Goal: Browse casually: Explore the website without a specific task or goal

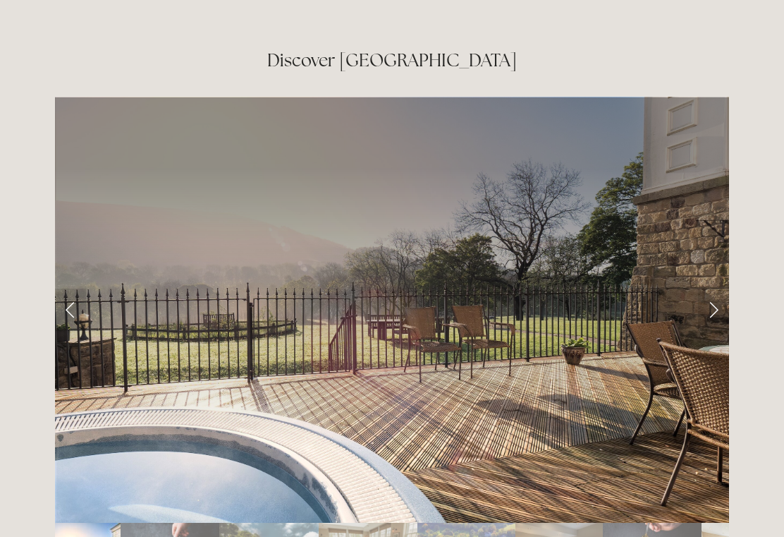
scroll to position [2278, 0]
click at [720, 289] on link "Next Slide" at bounding box center [713, 310] width 31 height 42
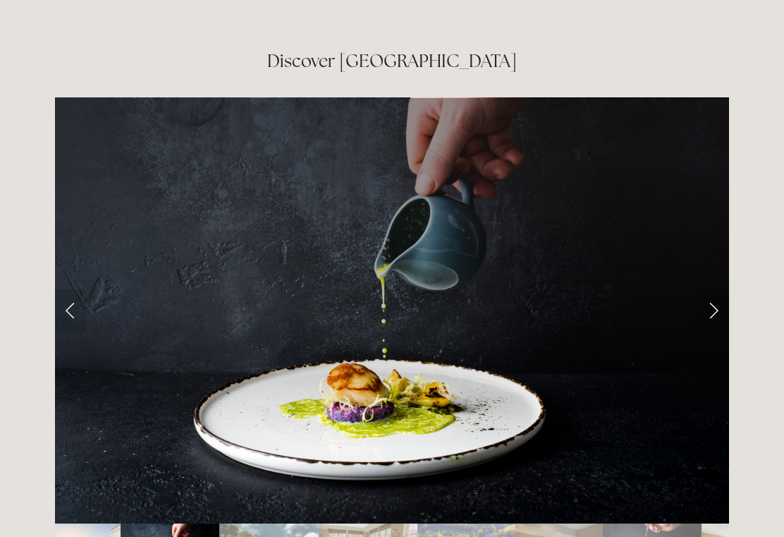
click at [708, 289] on link "Next Slide" at bounding box center [713, 310] width 31 height 42
click at [715, 289] on link "Next Slide" at bounding box center [713, 310] width 31 height 42
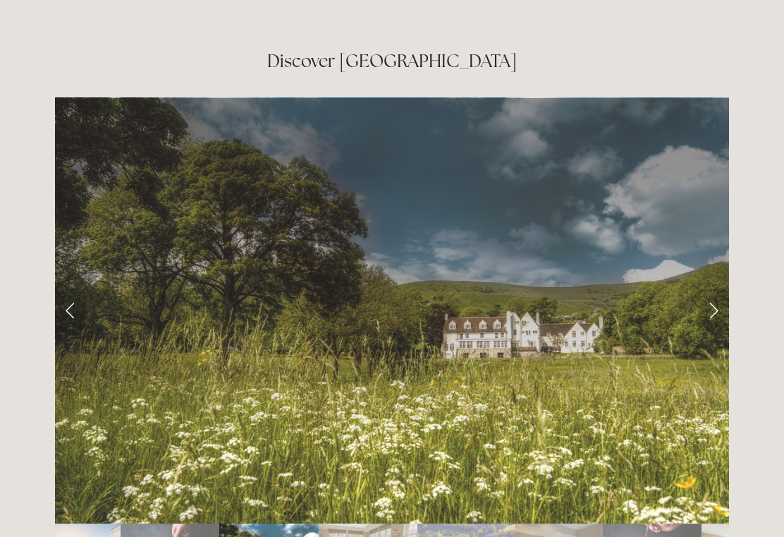
click at [728, 289] on link "Next Slide" at bounding box center [713, 310] width 31 height 42
click at [720, 289] on link "Next Slide" at bounding box center [713, 310] width 31 height 42
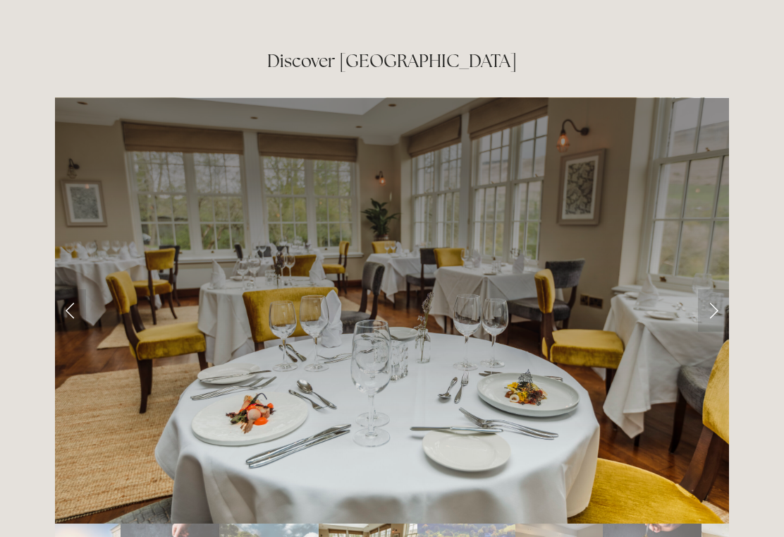
click at [720, 289] on link "Next Slide" at bounding box center [713, 310] width 31 height 42
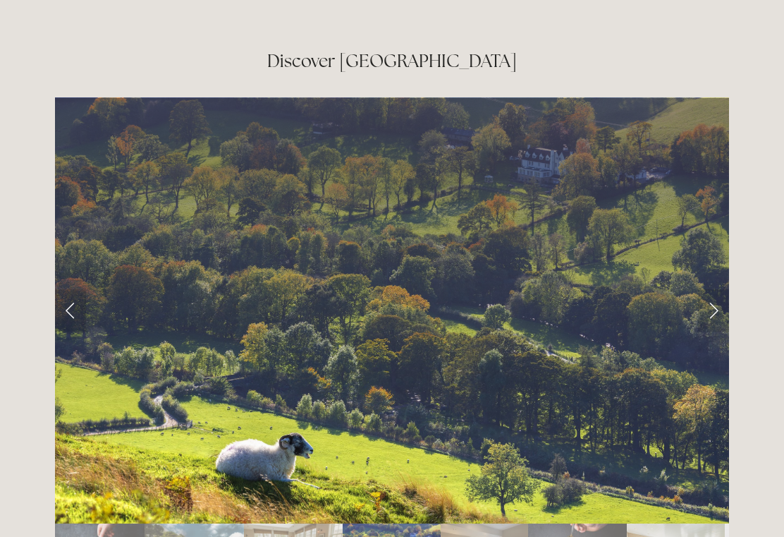
click at [720, 289] on link "Next Slide" at bounding box center [713, 310] width 31 height 42
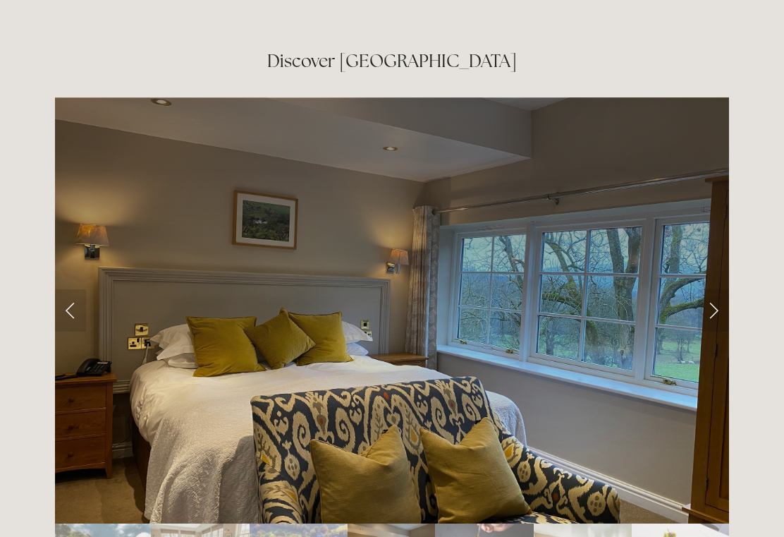
click at [722, 289] on link "Next Slide" at bounding box center [713, 310] width 31 height 42
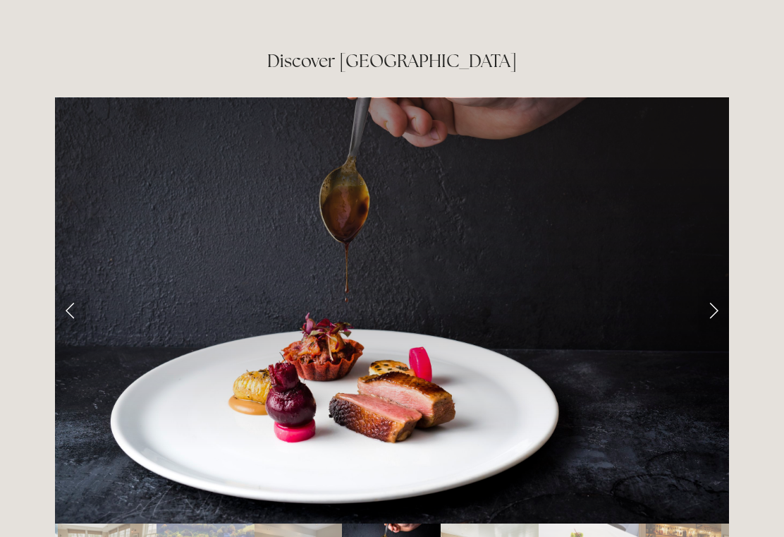
click at [713, 289] on link "Next Slide" at bounding box center [713, 310] width 31 height 42
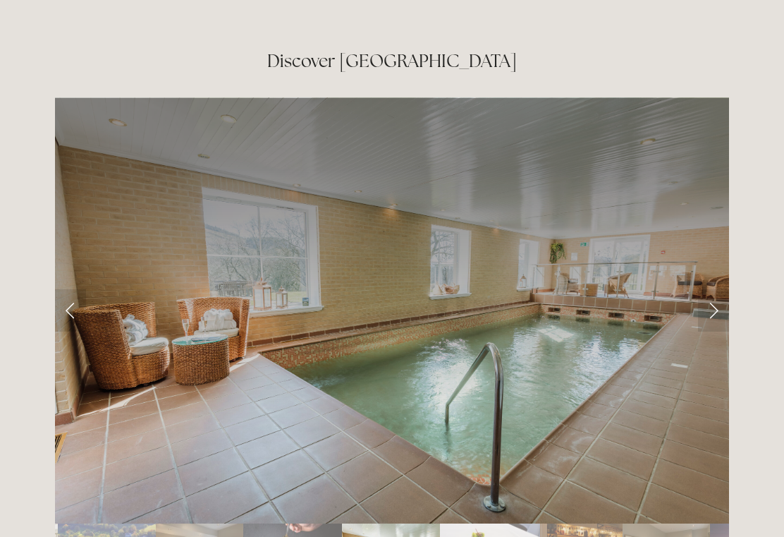
click at [717, 289] on link "Next Slide" at bounding box center [713, 310] width 31 height 42
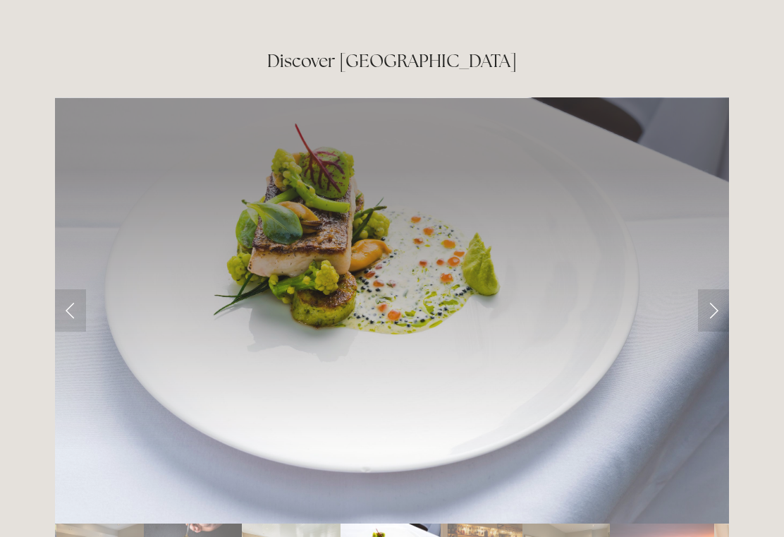
click at [722, 289] on link "Next Slide" at bounding box center [713, 310] width 31 height 42
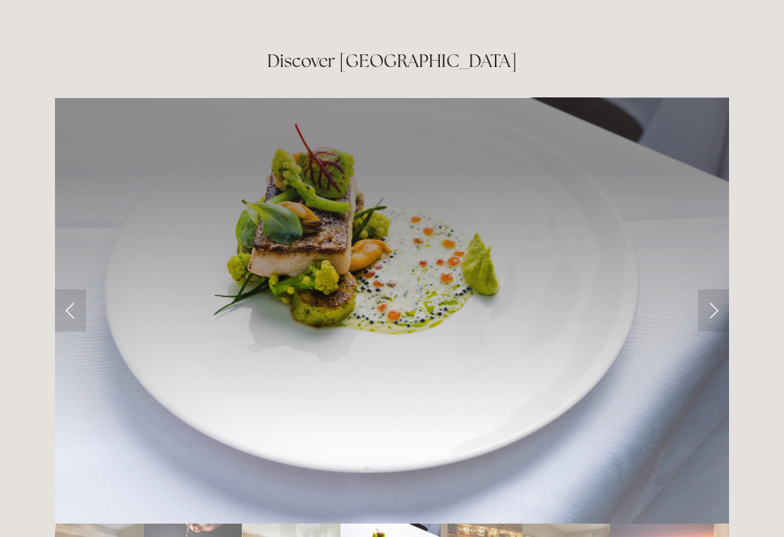
click at [725, 289] on link "Next Slide" at bounding box center [713, 310] width 31 height 42
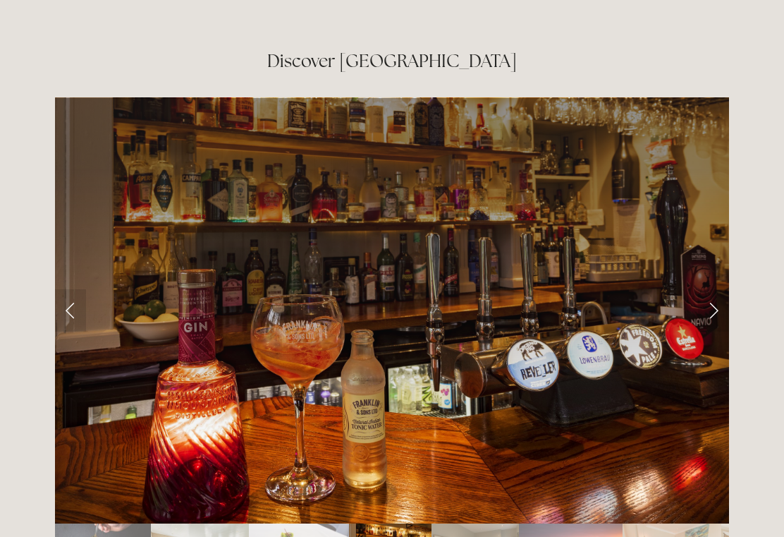
click at [715, 289] on link "Next Slide" at bounding box center [713, 310] width 31 height 42
click at [716, 289] on link "Next Slide" at bounding box center [713, 310] width 31 height 42
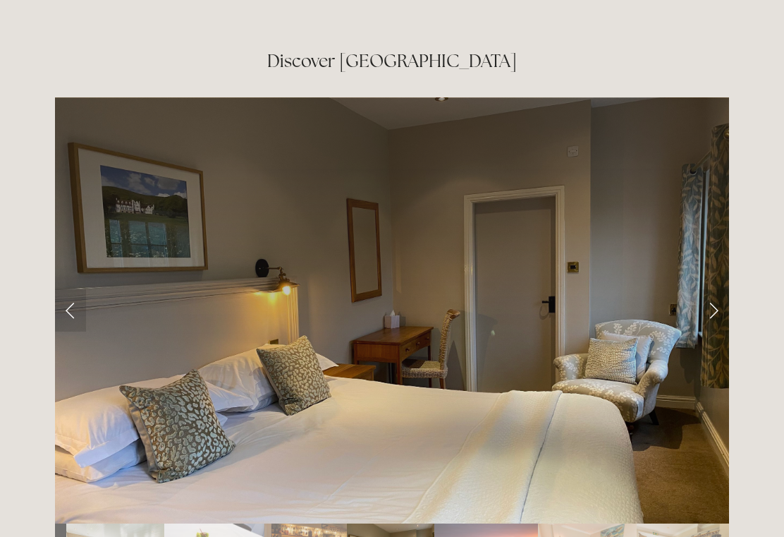
click at [714, 289] on link "Next Slide" at bounding box center [713, 310] width 31 height 42
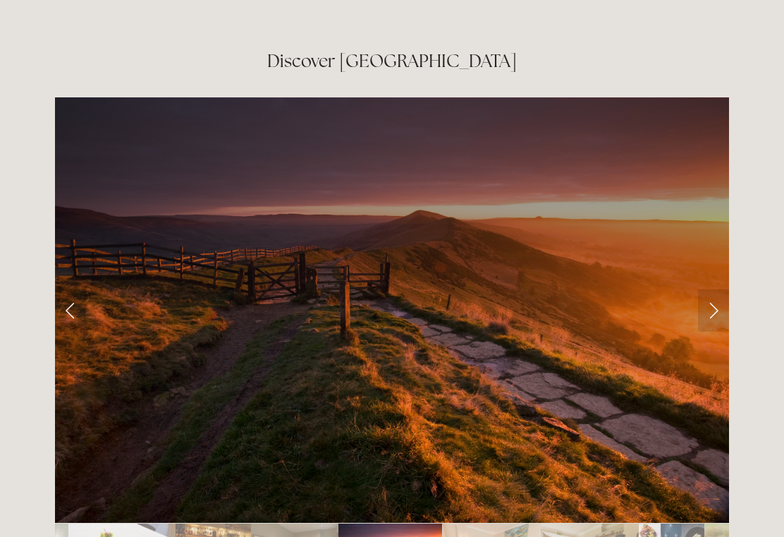
click at [711, 289] on link "Next Slide" at bounding box center [713, 310] width 31 height 42
click at [712, 289] on link "Next Slide" at bounding box center [713, 310] width 31 height 42
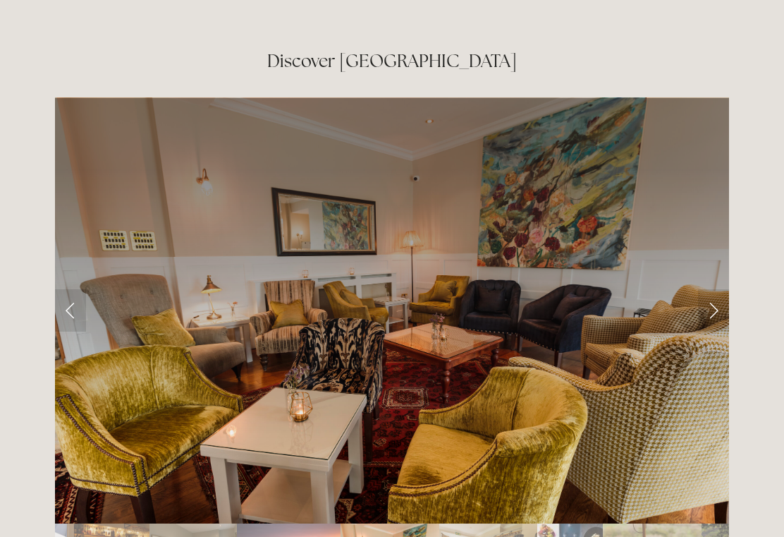
click at [715, 289] on link "Next Slide" at bounding box center [713, 310] width 31 height 42
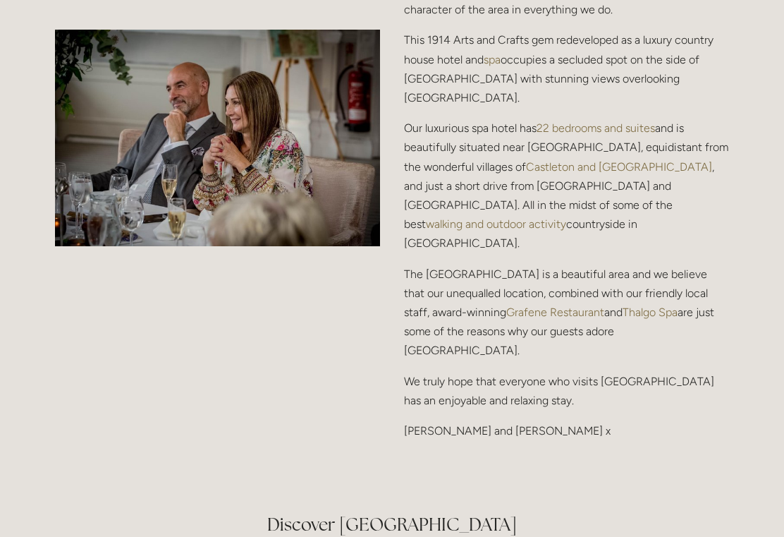
scroll to position [1779, 0]
